Goal: Information Seeking & Learning: Learn about a topic

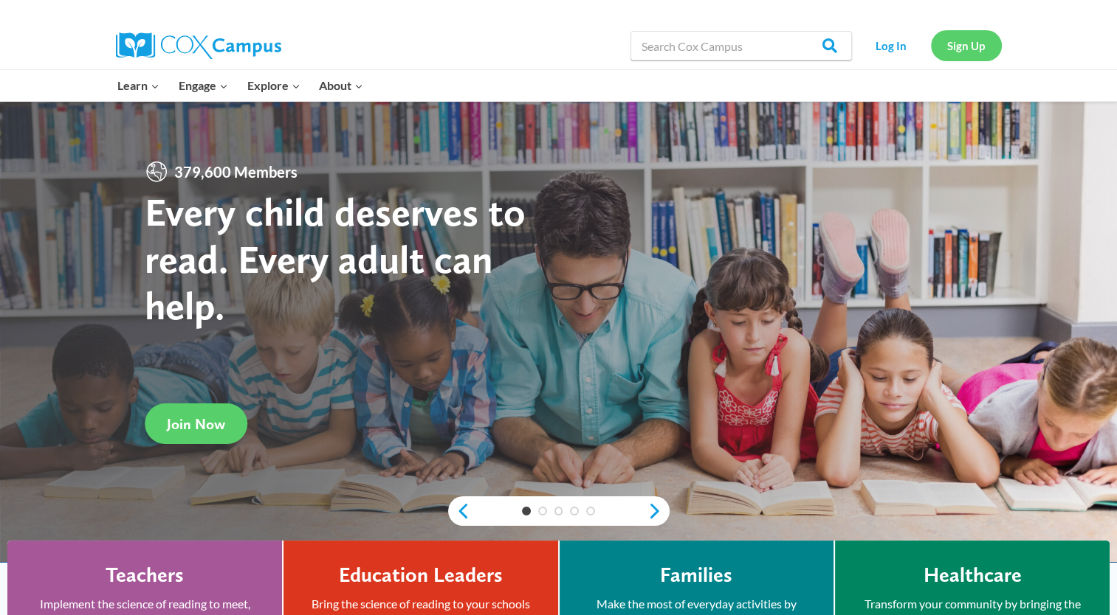
click at [962, 49] on link "Sign Up" at bounding box center [966, 45] width 71 height 30
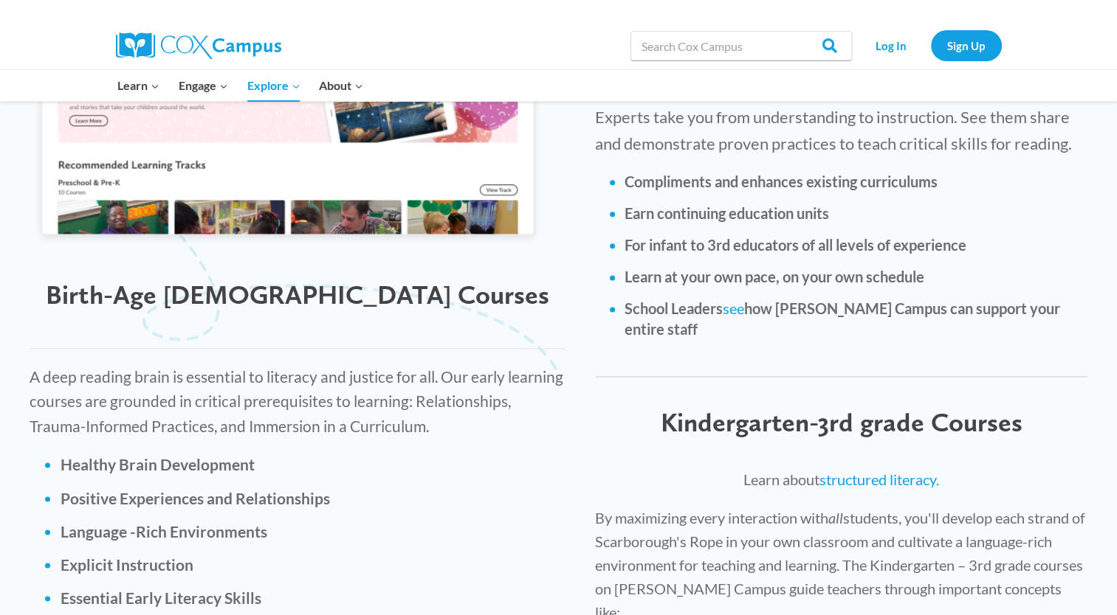
scroll to position [1824, 0]
click at [876, 470] on link "structured literacy." at bounding box center [879, 479] width 120 height 18
click at [953, 44] on link "Sign Up" at bounding box center [966, 45] width 71 height 30
